Goal: Register for event/course

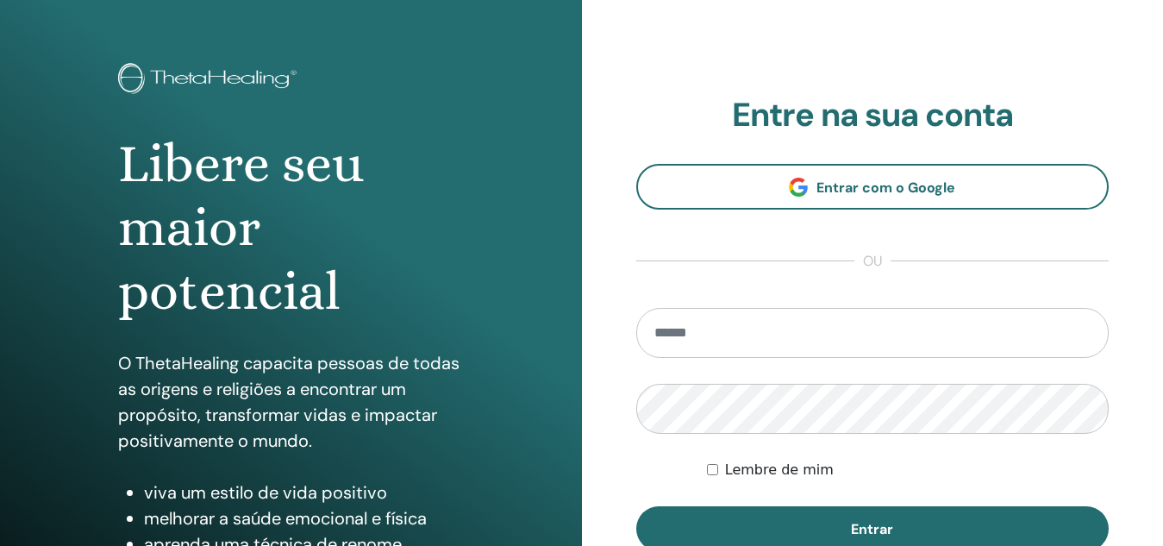
scroll to position [86, 0]
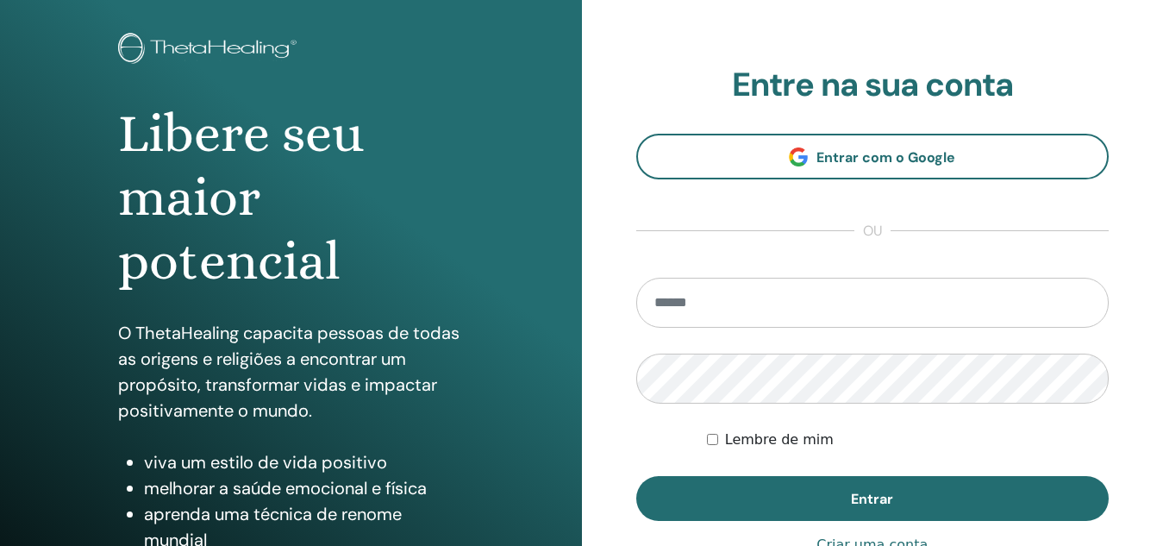
type input "**********"
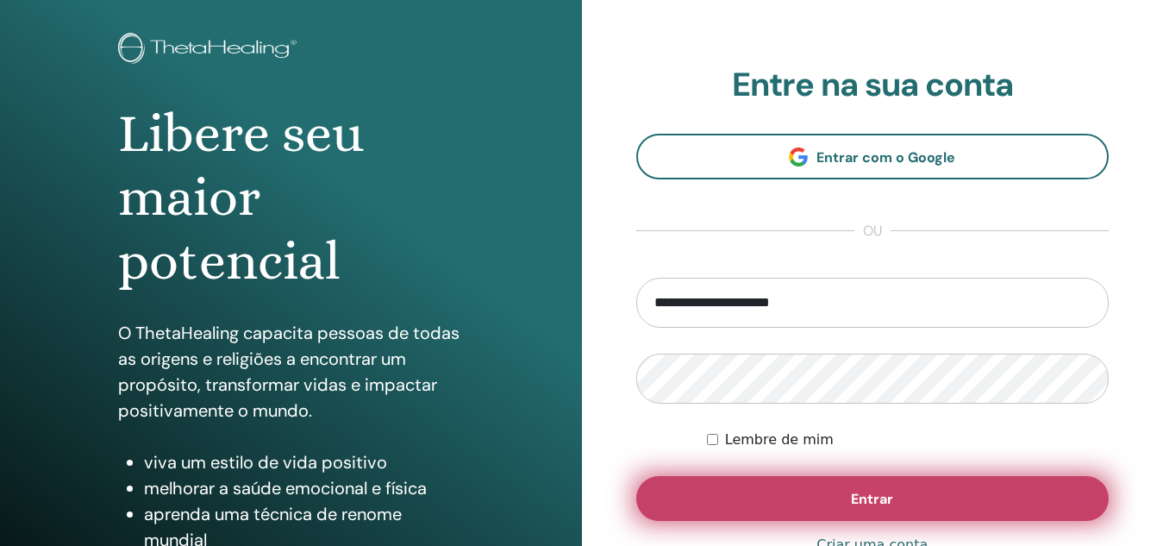
click at [954, 492] on button "Entrar" at bounding box center [872, 498] width 473 height 45
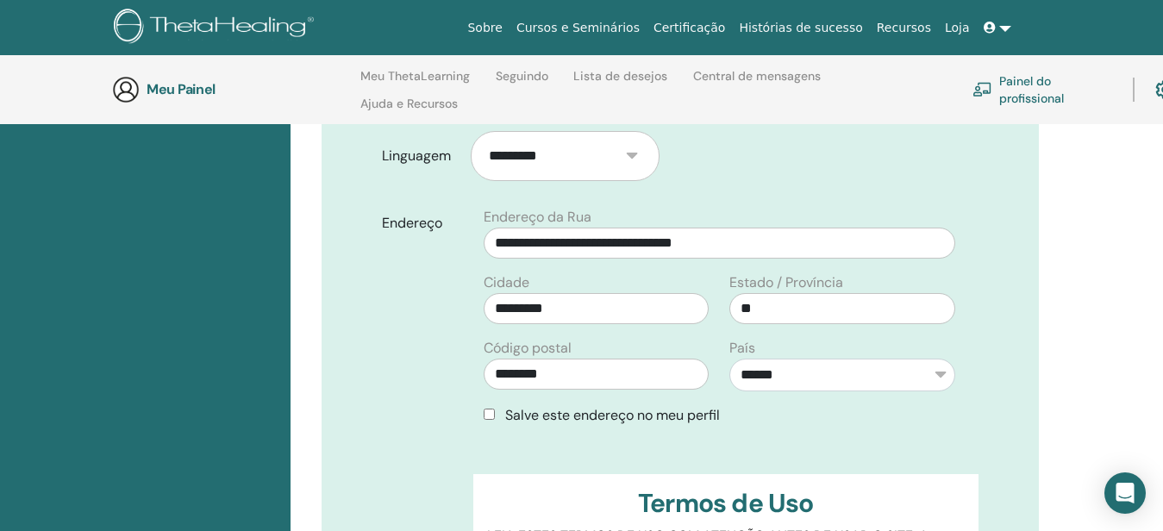
scroll to position [586, 0]
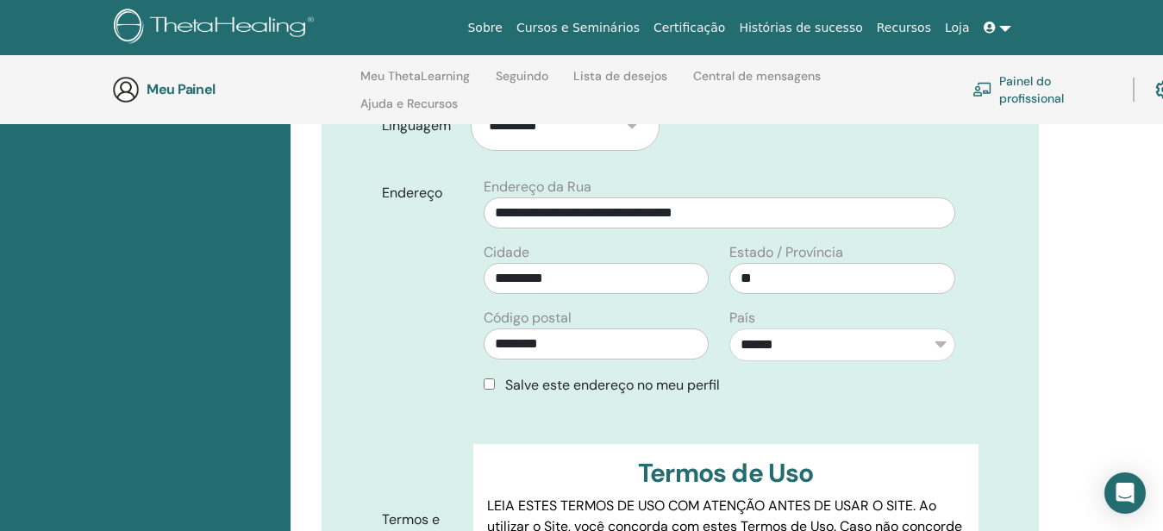
click at [495, 375] on div "Salve este endereço no meu perfil" at bounding box center [720, 385] width 472 height 21
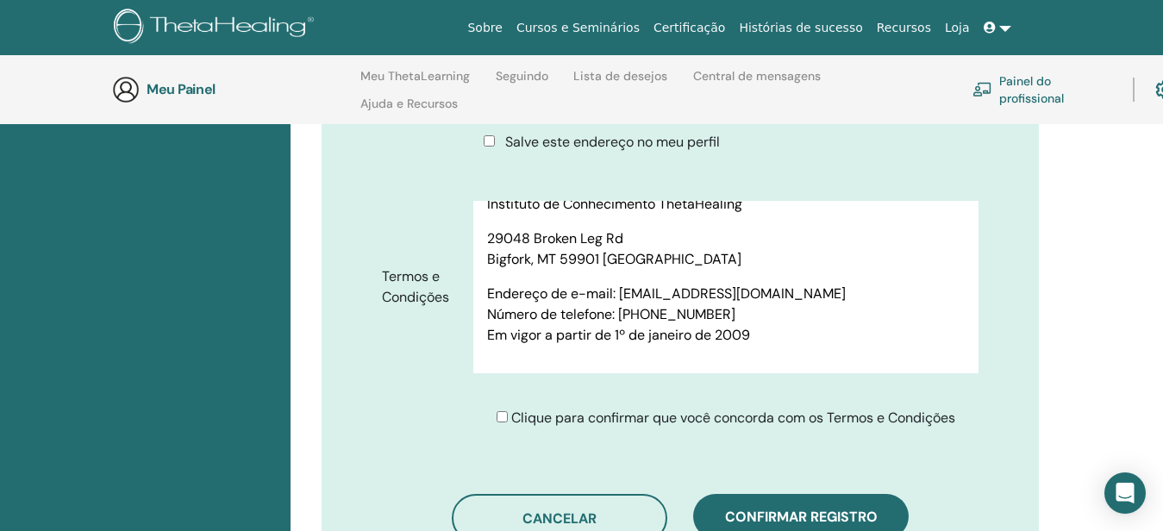
scroll to position [1104, 0]
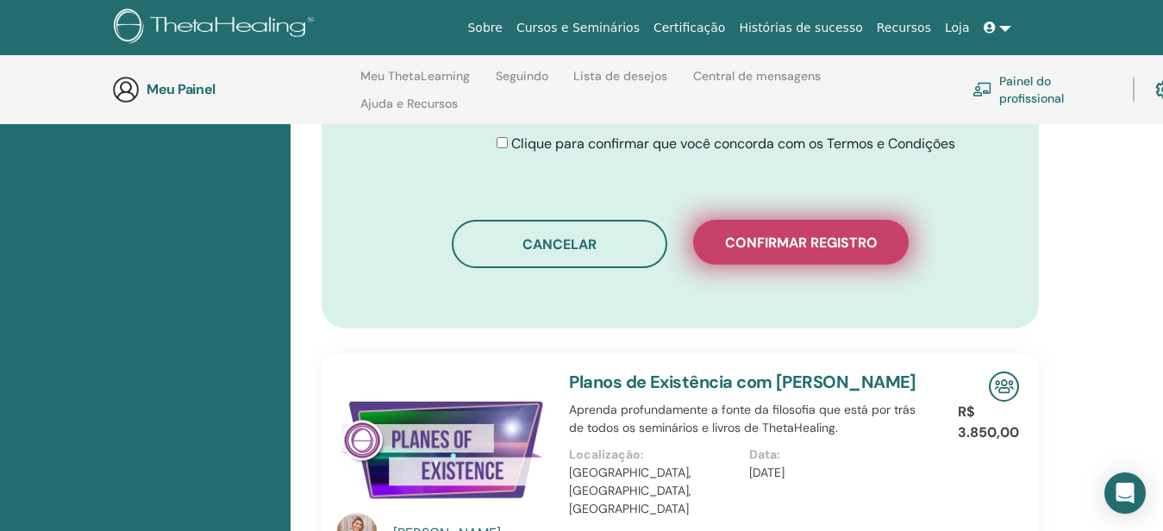
click at [791, 234] on font "Confirmar registro" at bounding box center [801, 243] width 153 height 18
